Goal: Information Seeking & Learning: Learn about a topic

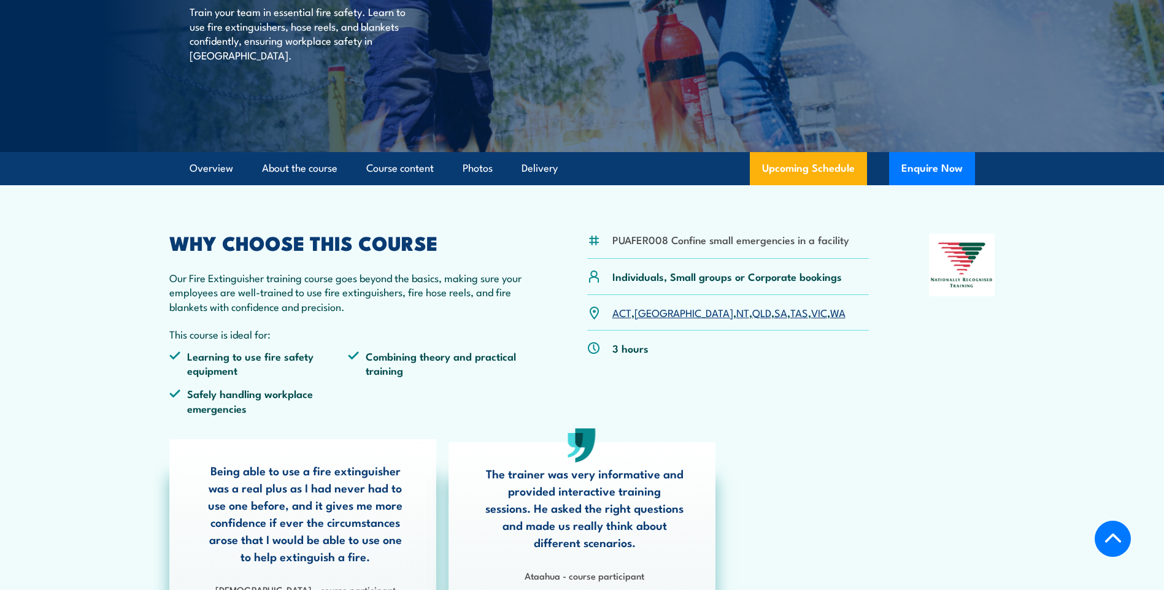
scroll to position [245, 0]
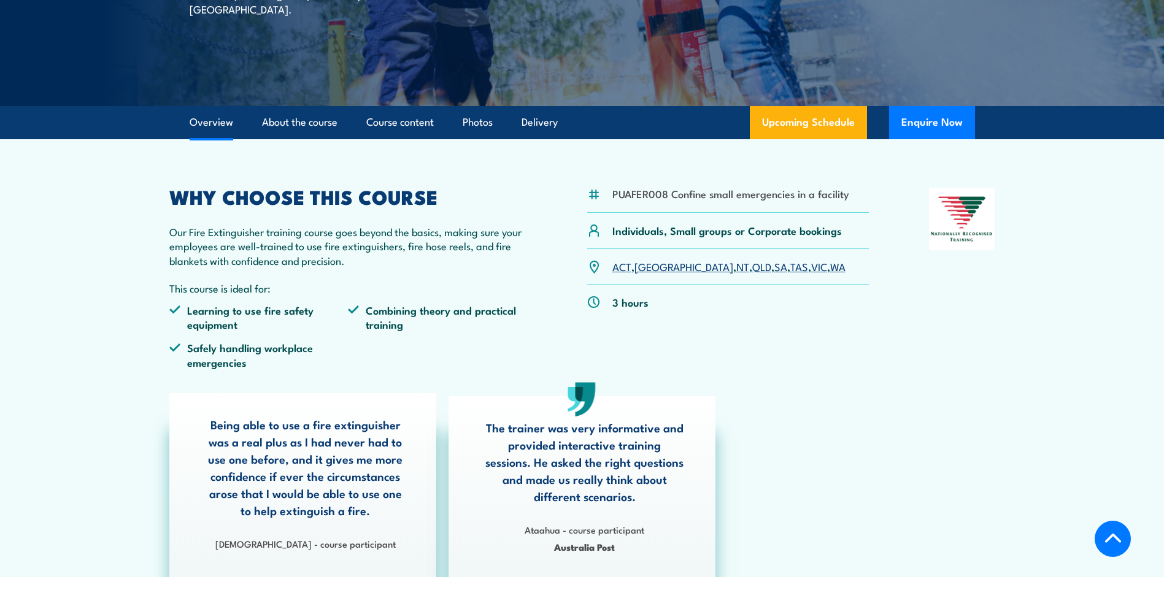
click at [774, 267] on link "SA" at bounding box center [780, 266] width 13 height 15
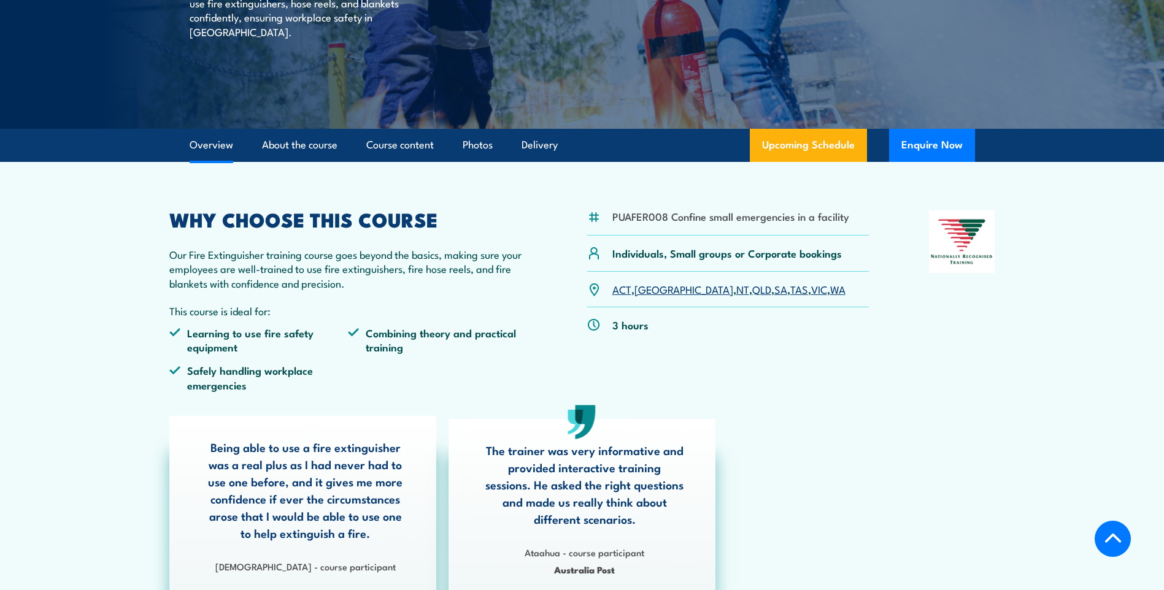
scroll to position [218, 0]
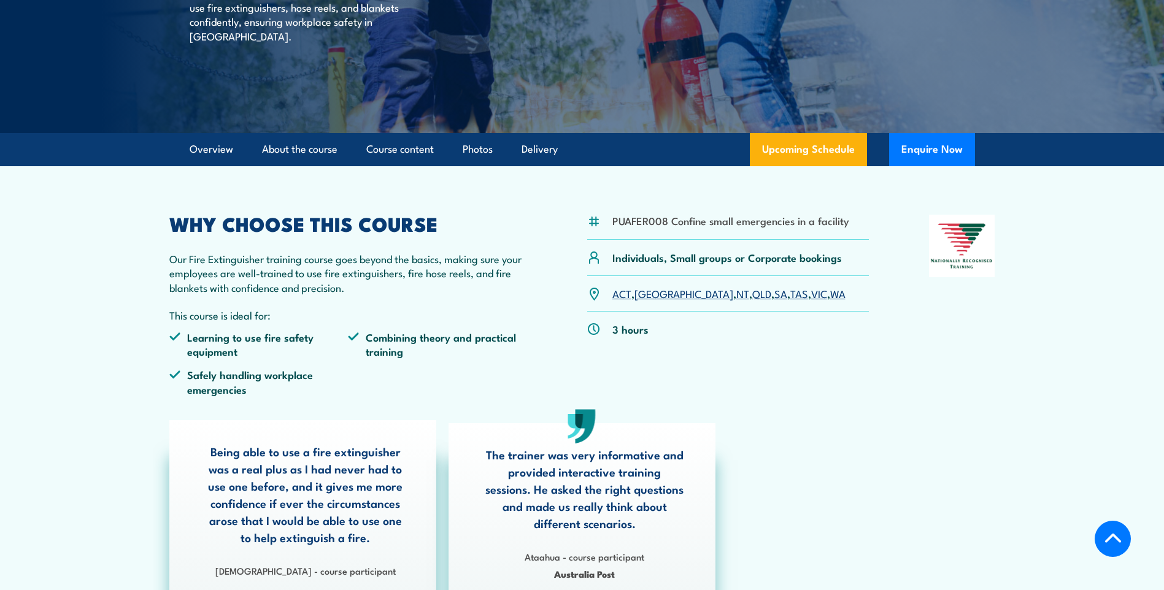
click at [810, 226] on li "PUAFER008 Confine small emergencies in a facility" at bounding box center [730, 221] width 237 height 14
click at [822, 150] on link "Upcoming Schedule" at bounding box center [808, 149] width 117 height 33
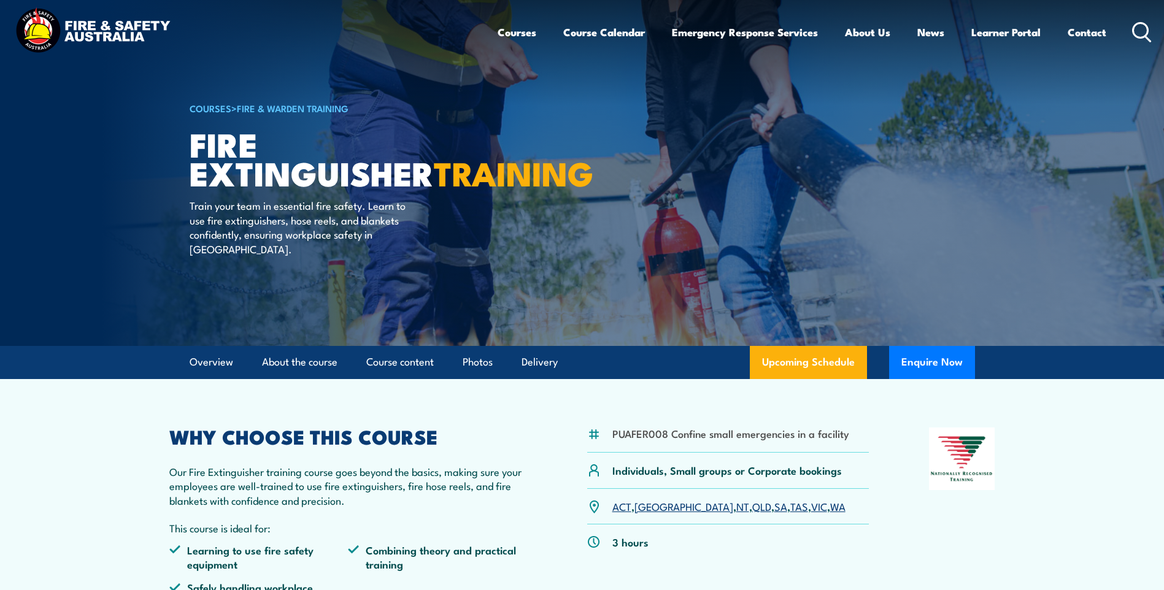
scroll to position [0, 0]
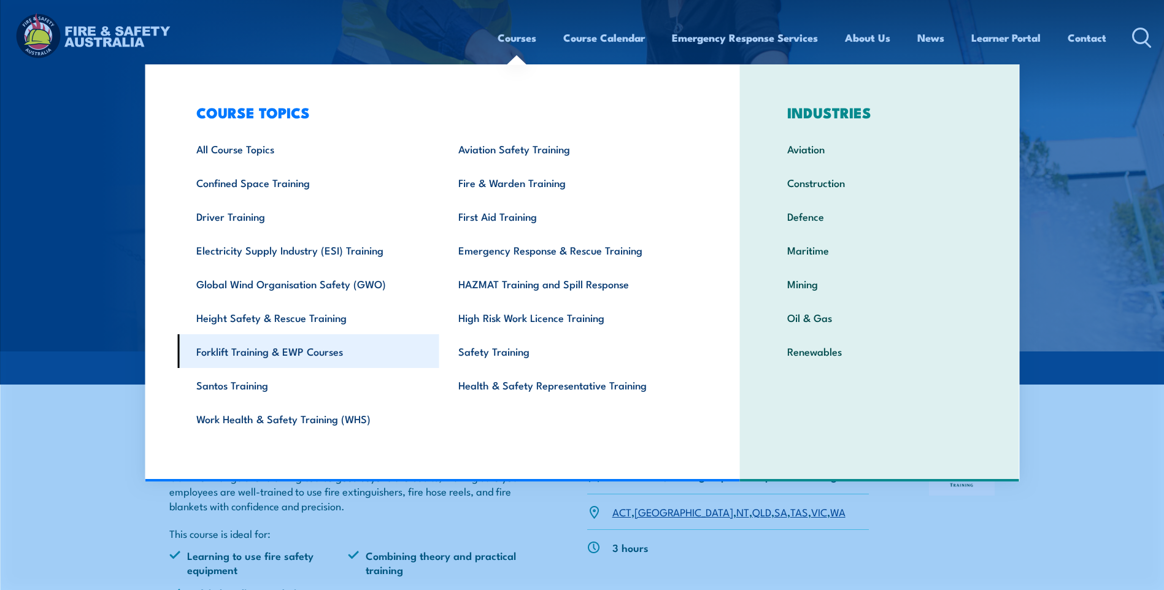
click at [320, 352] on link "Forklift Training & EWP Courses" at bounding box center [308, 351] width 262 height 34
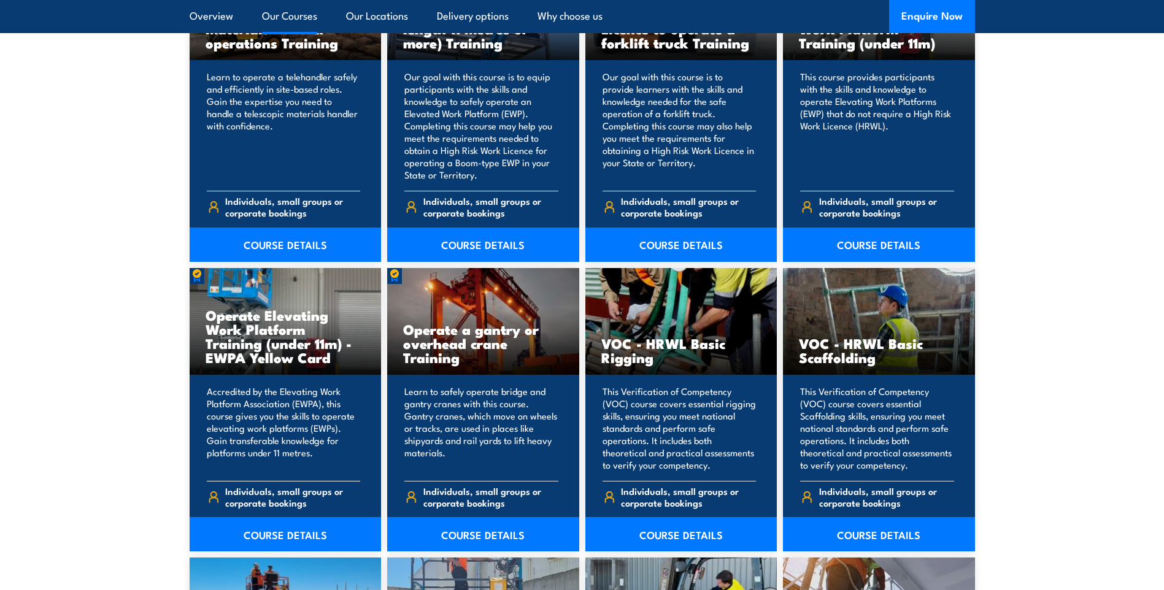
scroll to position [1227, 0]
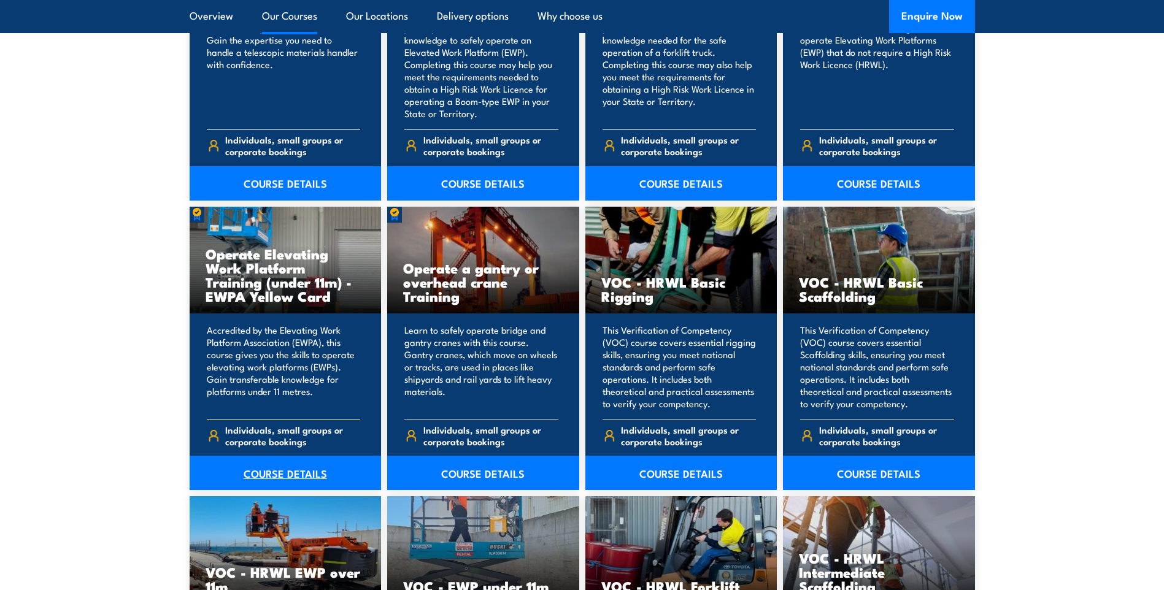
click at [296, 472] on link "COURSE DETAILS" at bounding box center [286, 473] width 192 height 34
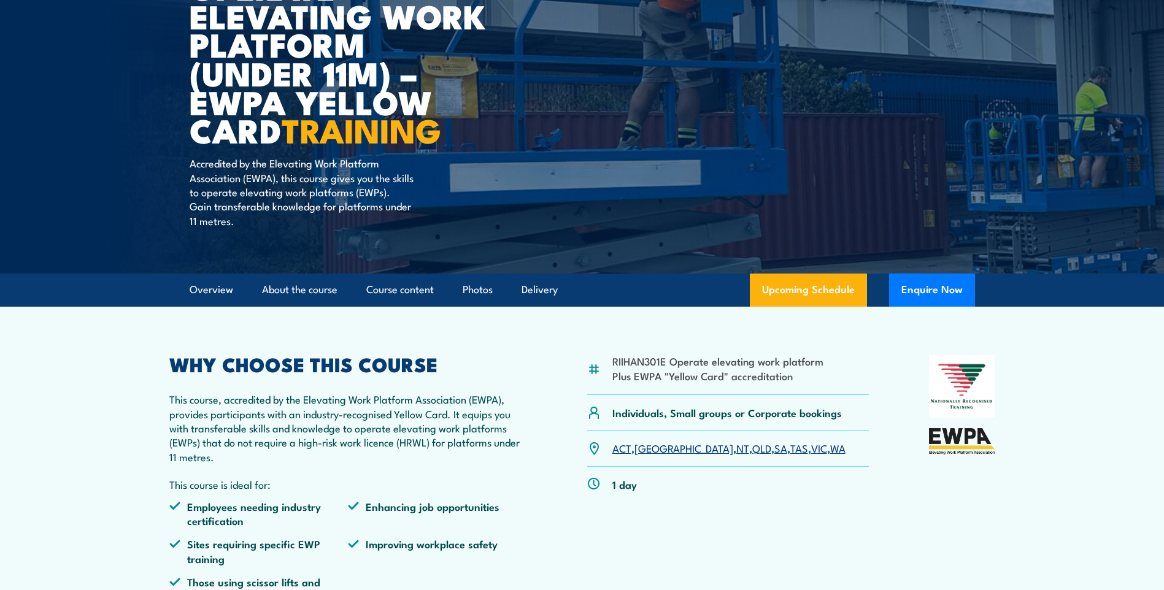
scroll to position [184, 0]
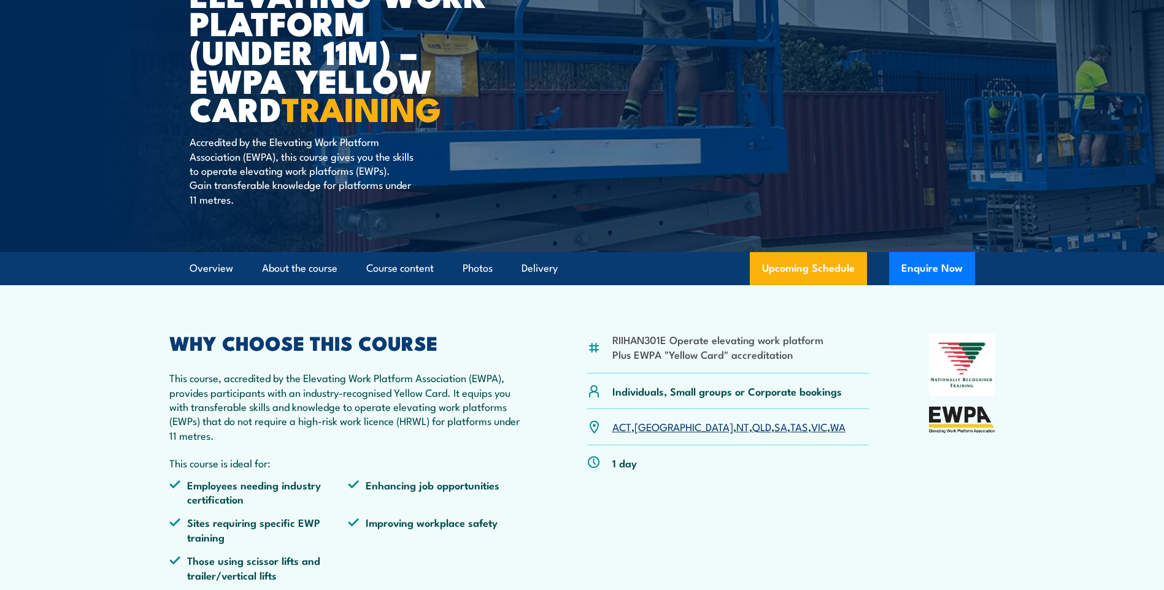
click at [774, 428] on link "SA" at bounding box center [780, 426] width 13 height 15
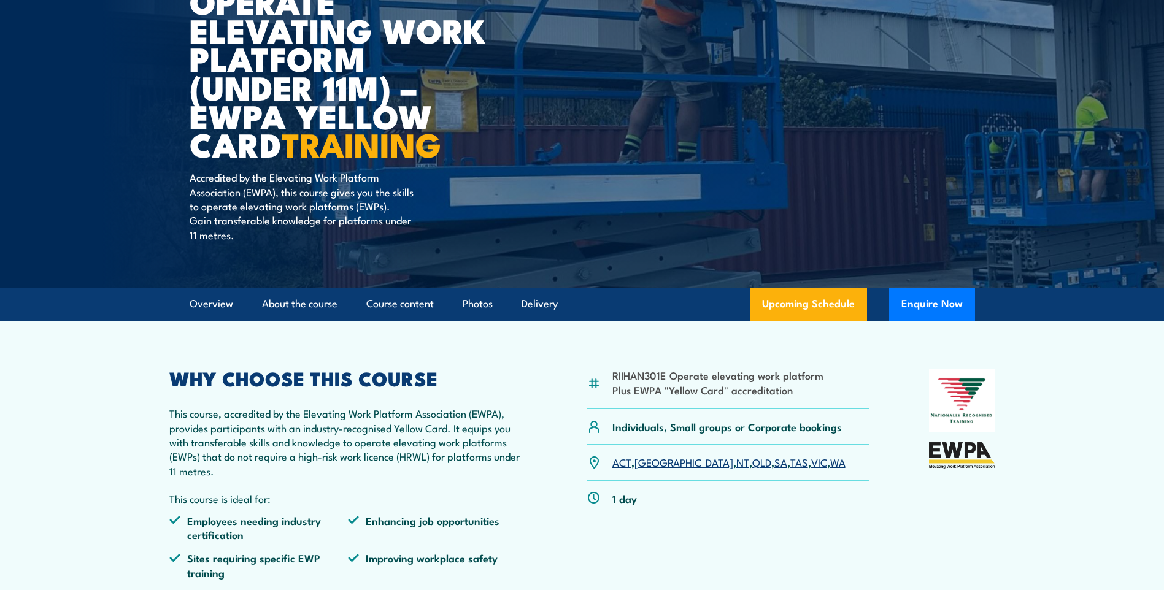
scroll to position [87, 0]
